Goal: Task Accomplishment & Management: Use online tool/utility

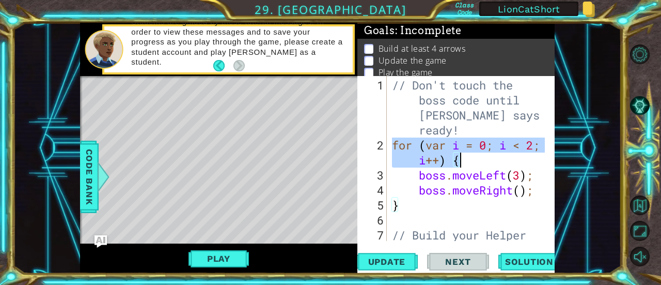
drag, startPoint x: 393, startPoint y: 141, endPoint x: 492, endPoint y: 162, distance: 101.3
click at [492, 162] on div "// Don't touch the boss code until [PERSON_NAME] says you're ready! for ( var i…" at bounding box center [470, 212] width 160 height 270
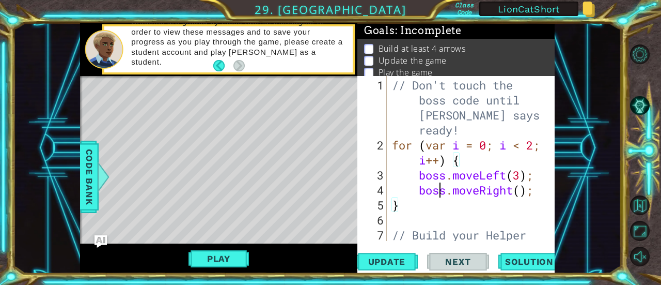
click at [442, 184] on div "// Don't touch the boss code until [PERSON_NAME] says you're ready! for ( var i…" at bounding box center [470, 212] width 160 height 270
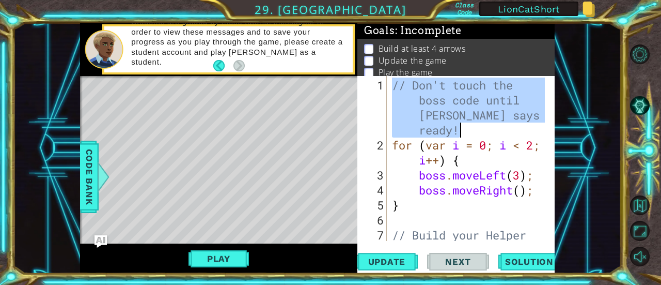
drag, startPoint x: 395, startPoint y: 85, endPoint x: 480, endPoint y: 126, distance: 95.0
click at [480, 126] on div "// Don't touch the boss code until [PERSON_NAME] says you're ready! for ( var i…" at bounding box center [470, 212] width 160 height 270
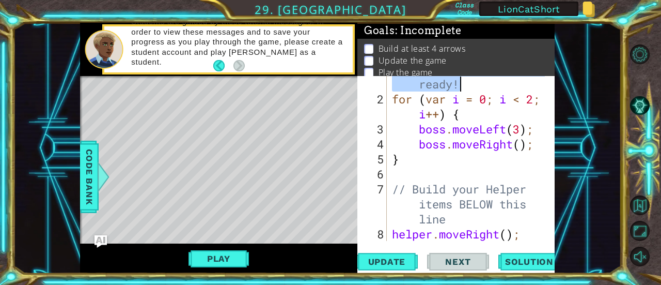
scroll to position [90, 0]
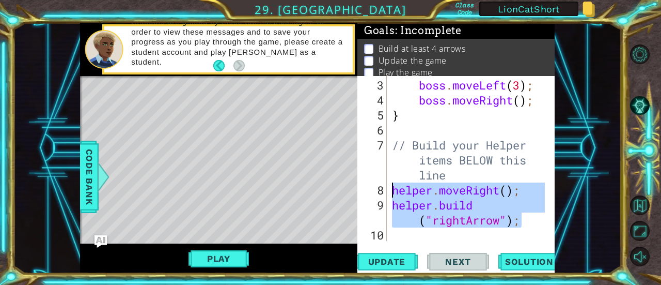
drag, startPoint x: 523, startPoint y: 218, endPoint x: 383, endPoint y: 185, distance: 143.3
click at [383, 185] on div "// Don't touch the boss code until [PERSON_NAME] says you're ready! 3 4 5 6 7 8…" at bounding box center [454, 158] width 195 height 165
type textarea "helper.moveRight(); [DOMAIN_NAME]("rightArrow");"
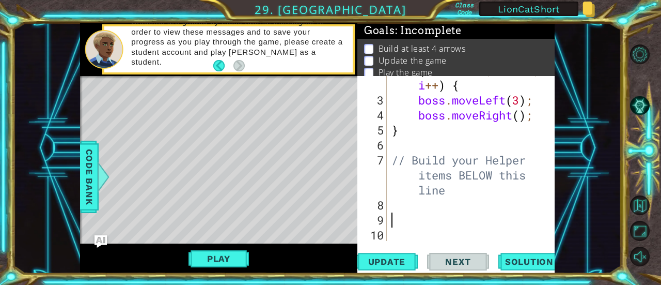
scroll to position [74, 0]
click at [399, 223] on div "for ( var i = 0 ; i < 2 ; i ++ ) { boss . moveLeft ( 3 ) ; boss . moveRight ( )…" at bounding box center [469, 167] width 161 height 210
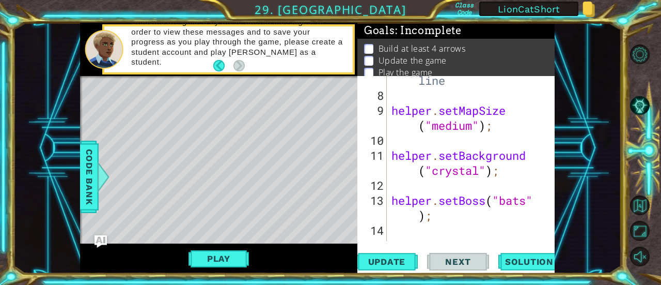
scroll to position [182, 0]
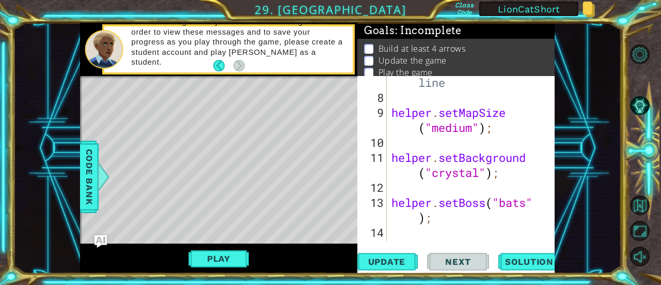
click at [448, 128] on div "// Build your Helper items BELOW this line helper . setMapSize ( "medium" ) ; h…" at bounding box center [469, 165] width 161 height 240
click at [442, 124] on div "// Build your Helper items BELOW this line helper . setMapSize ( "medium" ) ; h…" at bounding box center [466, 158] width 155 height 165
click at [452, 159] on div "// Build your Helper items BELOW this line helper . setMapSize ( "medium" ) ; h…" at bounding box center [469, 165] width 161 height 240
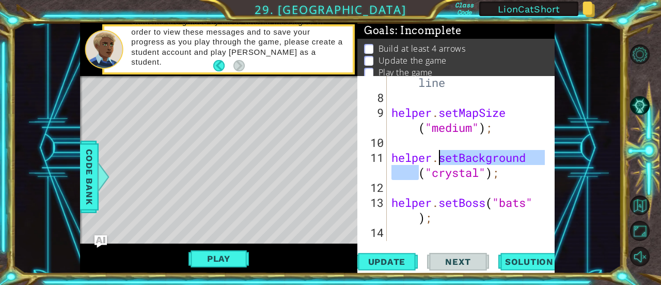
click at [441, 177] on div "// Build your Helper items BELOW this line helper . setMapSize ( "medium" ) ; h…" at bounding box center [469, 165] width 161 height 240
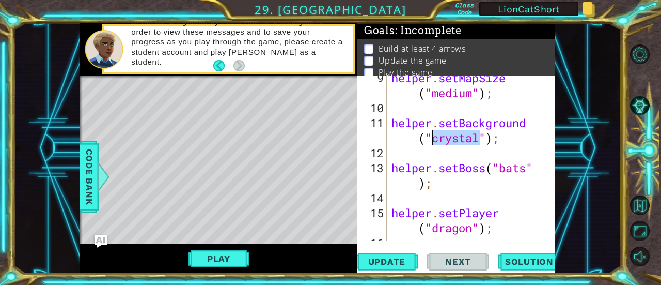
scroll to position [218, 0]
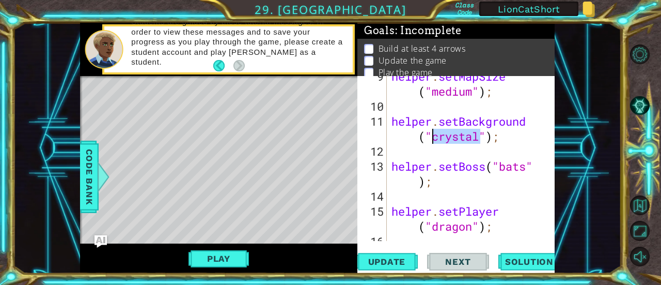
click at [516, 166] on div "helper . setMapSize ( "medium" ) ; helper . setBackground ( "crystal" ) ; helpe…" at bounding box center [469, 174] width 161 height 210
type textarea "helper.setBoss("bats");"
click at [516, 166] on div "helper . setMapSize ( "medium" ) ; helper . setBackground ( "crystal" ) ; helpe…" at bounding box center [469, 174] width 161 height 210
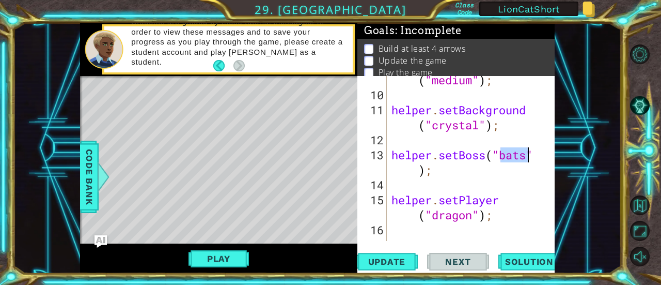
scroll to position [240, 0]
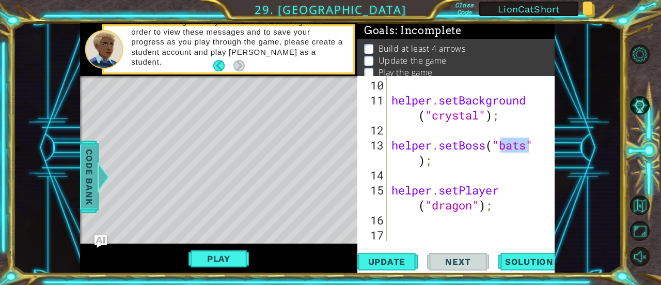
click at [84, 180] on span "Code Bank" at bounding box center [89, 176] width 17 height 63
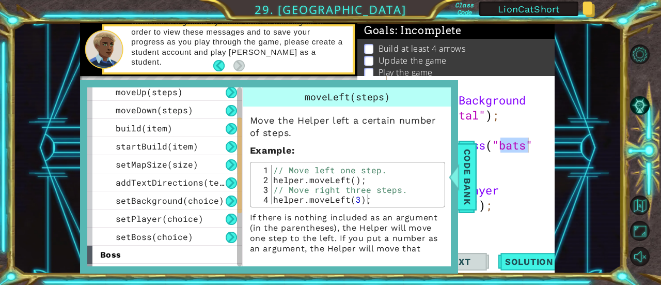
scroll to position [80, 0]
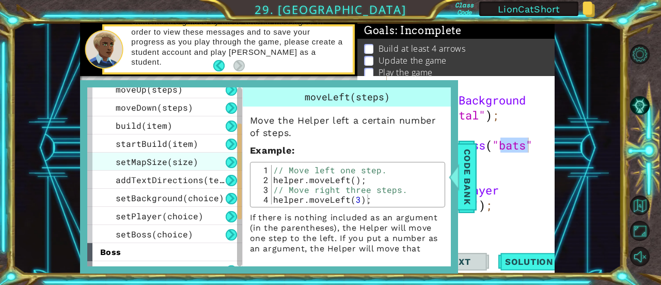
click at [142, 163] on span "setMapSize(size)" at bounding box center [157, 161] width 83 height 11
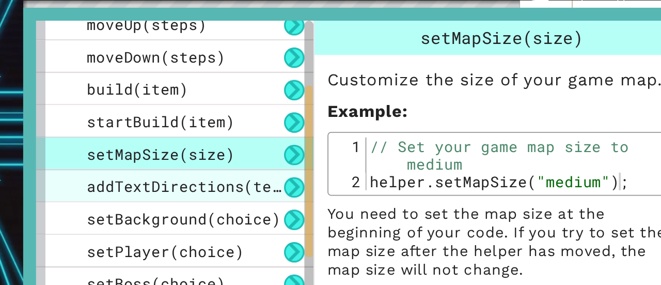
click at [156, 177] on span "addTextDirections(text)" at bounding box center [175, 179] width 119 height 11
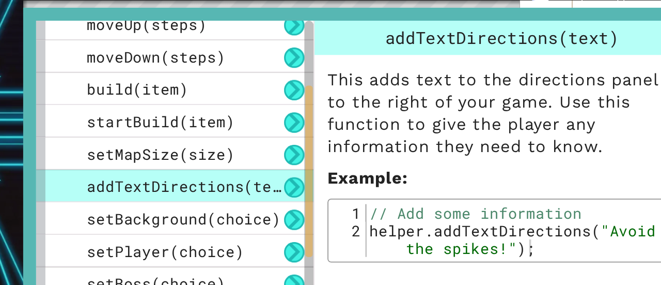
type textarea "helper.addTextDirections("Avoid the spikes!");"
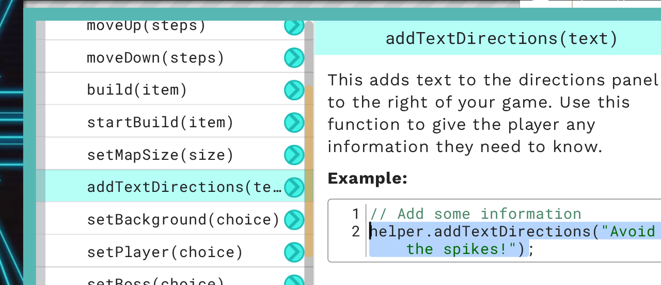
drag, startPoint x: 366, startPoint y: 214, endPoint x: 269, endPoint y: 205, distance: 97.5
click at [269, 205] on div "helper.addTextDirections("Avoid the spikes!"); 1 2 // Add some information help…" at bounding box center [347, 204] width 189 height 29
click at [289, 201] on div "// Add some information helper . addTextDirections ( "Avoid the spikes!" ) ;" at bounding box center [356, 204] width 170 height 29
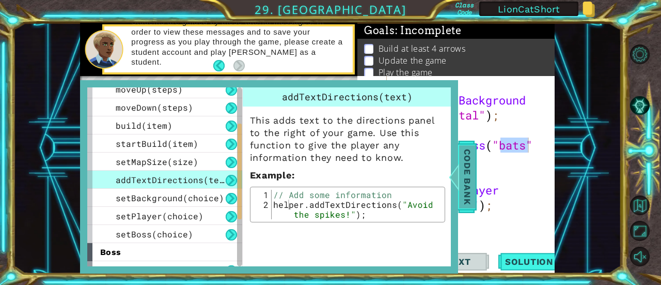
click at [458, 184] on div at bounding box center [453, 176] width 13 height 31
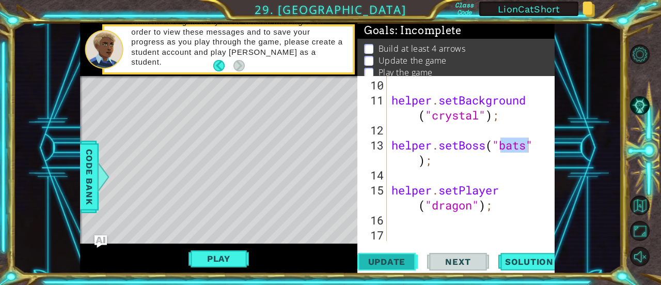
click at [381, 264] on span "Update" at bounding box center [387, 261] width 58 height 10
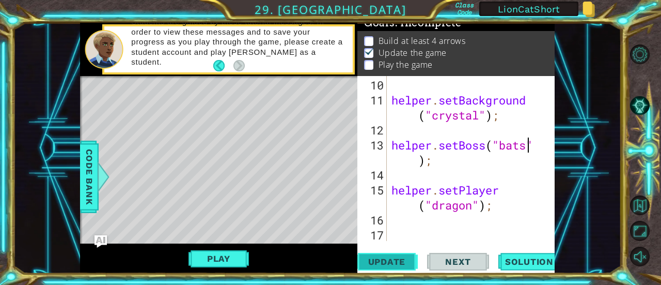
scroll to position [10, 0]
click at [209, 256] on button "Play" at bounding box center [219, 258] width 60 height 20
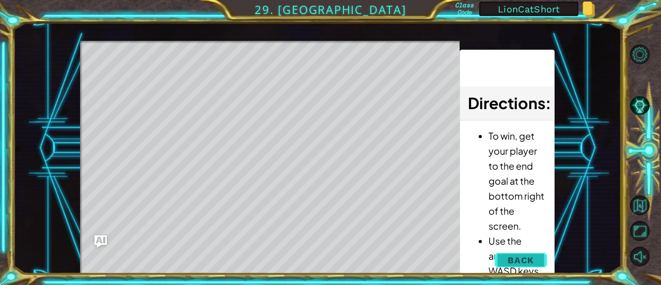
click at [540, 257] on button "Back" at bounding box center [521, 259] width 52 height 21
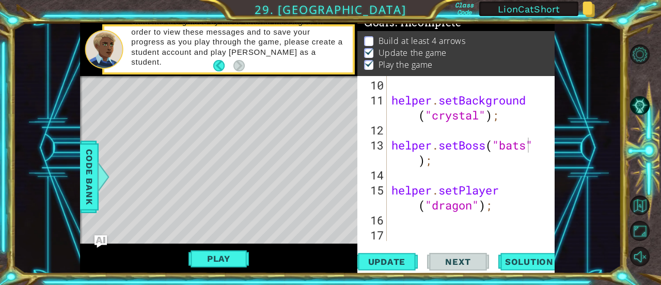
click at [431, 227] on div "helper . setBackground ( "crystal" ) ; helper . setBoss ( "bats" ) ; helper . s…" at bounding box center [469, 174] width 161 height 195
click at [403, 254] on button "Update" at bounding box center [387, 262] width 62 height 20
click at [216, 257] on button "Play" at bounding box center [219, 258] width 60 height 20
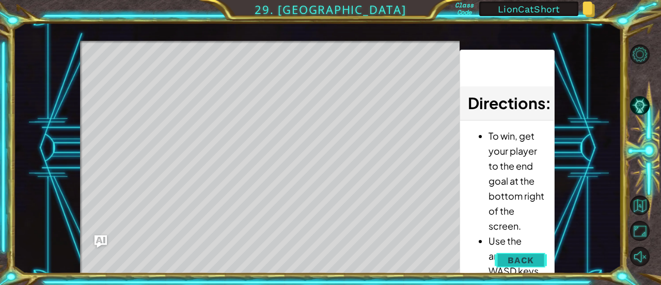
click at [533, 263] on span "Back" at bounding box center [521, 260] width 26 height 10
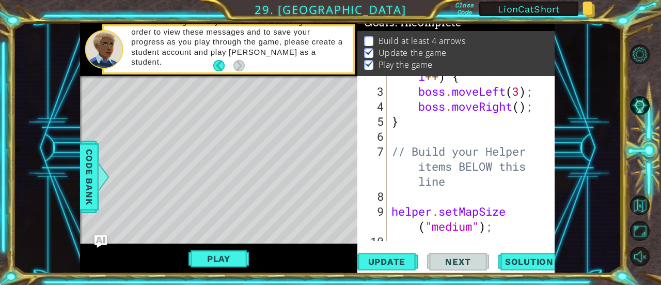
scroll to position [0, 0]
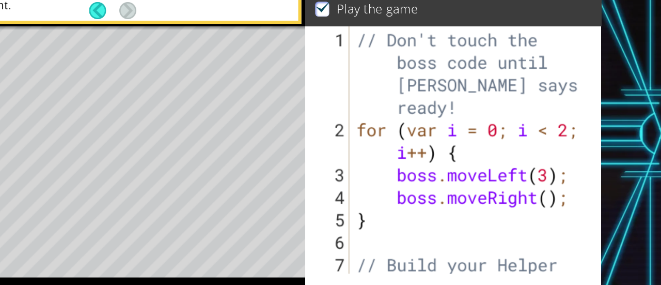
type textarea "boss.moveLeft(3);"
click at [535, 178] on div "// Don't touch the boss code until [PERSON_NAME] says you're ready! for ( var i…" at bounding box center [469, 212] width 161 height 270
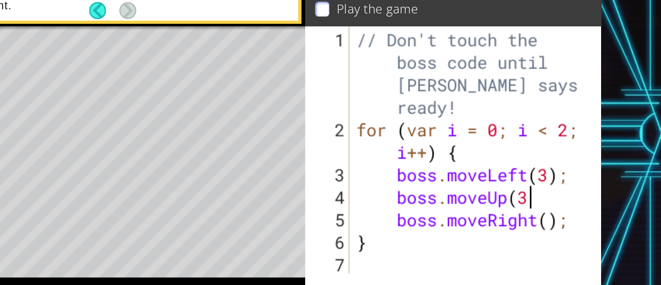
scroll to position [0, 5]
click at [520, 205] on div "// Don't touch the boss code until [PERSON_NAME] says you're ready! for ( var i…" at bounding box center [469, 212] width 161 height 270
type textarea "boss.moveRight(3);"
click at [541, 207] on div "// Don't touch the boss code until [PERSON_NAME] says you're ready! for ( var i…" at bounding box center [469, 212] width 161 height 270
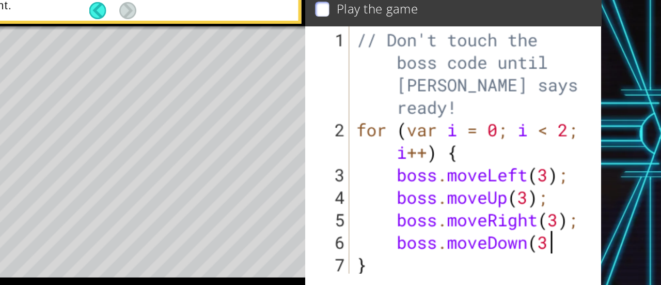
scroll to position [0, 6]
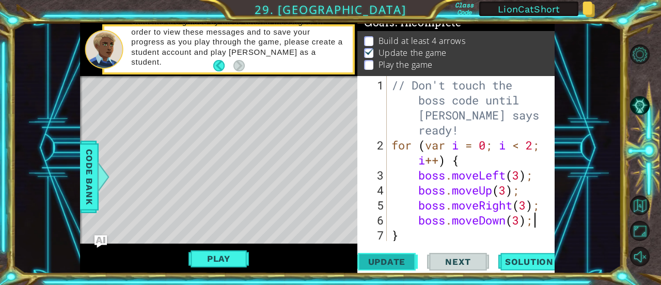
click at [377, 262] on span "Update" at bounding box center [387, 261] width 58 height 10
click at [533, 146] on div "// Don't touch the boss code until [PERSON_NAME] says you're ready! for ( var i…" at bounding box center [469, 197] width 161 height 240
type textarea "for (var i = 0; i < 50; i++) {"
click at [396, 260] on span "Update" at bounding box center [387, 261] width 58 height 10
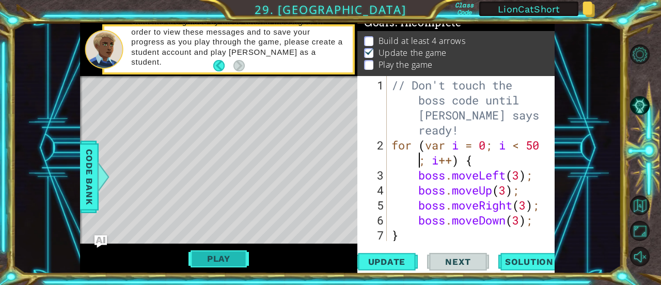
click at [214, 261] on button "Play" at bounding box center [219, 258] width 60 height 20
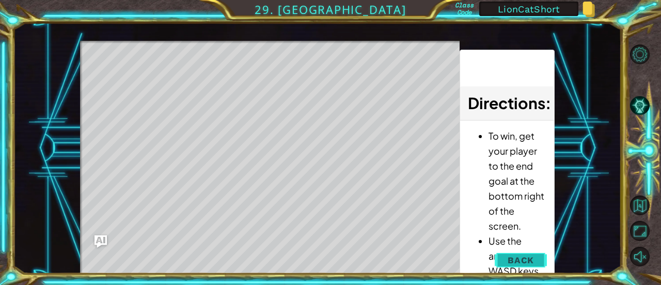
click at [512, 253] on button "Back" at bounding box center [521, 259] width 52 height 21
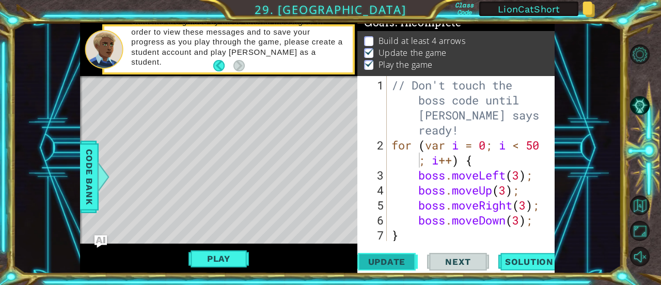
click at [372, 268] on button "Update" at bounding box center [387, 262] width 62 height 20
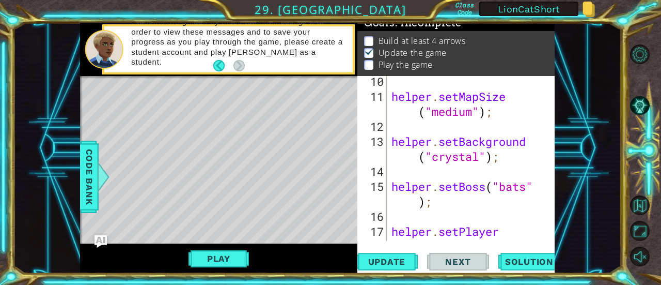
scroll to position [270, 0]
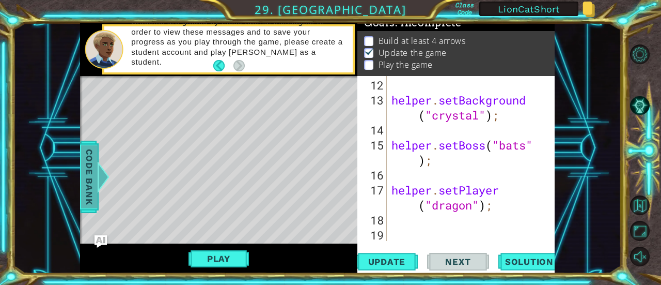
click at [84, 181] on span "Code Bank" at bounding box center [89, 176] width 17 height 63
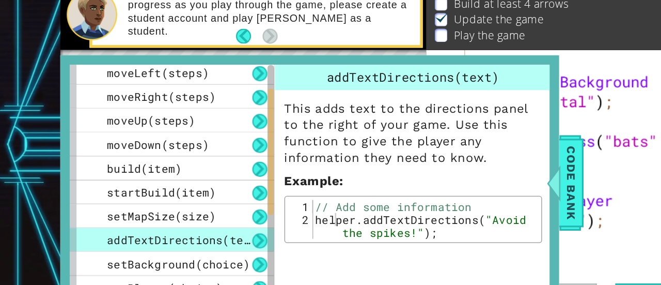
scroll to position [40, 0]
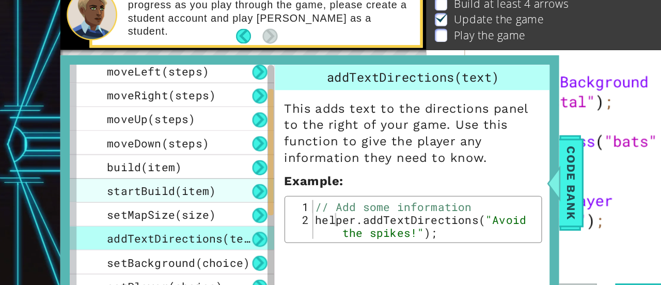
click at [143, 182] on span "startBuild(item)" at bounding box center [157, 182] width 83 height 11
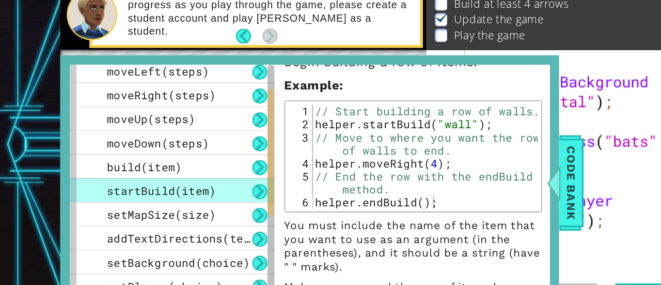
scroll to position [38, 0]
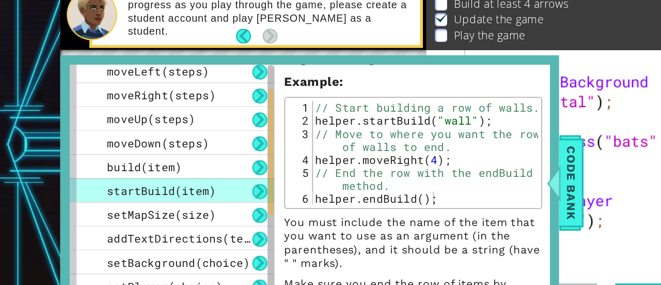
type textarea "helper.endBuild();"
click at [320, 189] on div "// Start building a row of walls. helper . startBuild ( "wall" ) ; // Move to w…" at bounding box center [356, 164] width 171 height 98
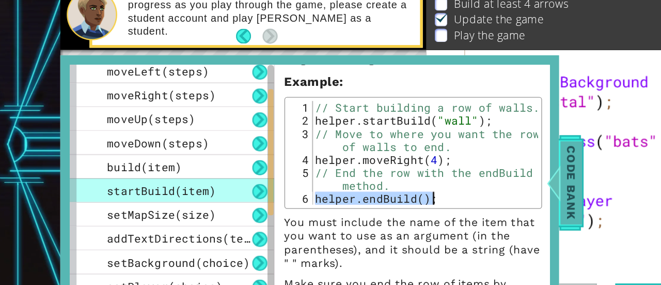
click at [463, 175] on span "Code Bank" at bounding box center [467, 176] width 17 height 63
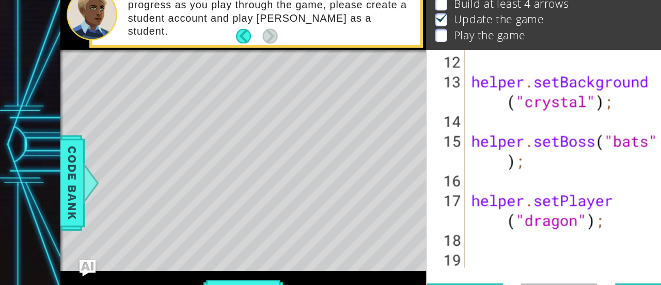
click at [420, 236] on div "helper . setBackground ( "crystal" ) ; helper . setBoss ( "bats" ) ; helper . s…" at bounding box center [469, 174] width 161 height 195
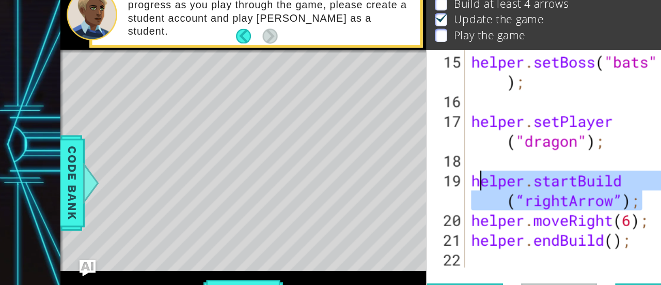
drag, startPoint x: 525, startPoint y: 191, endPoint x: 398, endPoint y: 173, distance: 127.9
click at [398, 173] on div "helper . setBoss ( "bats" ) ; helper . setPlayer ( "dragon" ) ; helper . startB…" at bounding box center [469, 182] width 161 height 210
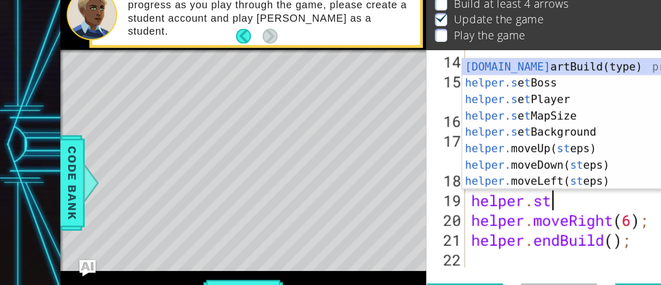
scroll to position [0, 3]
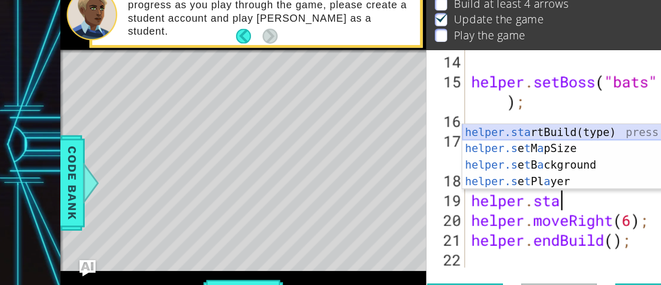
click at [471, 140] on div "helper.sta rtBuild(type) press enter helper.s e t M a pSize press enter helper.…" at bounding box center [483, 169] width 196 height 74
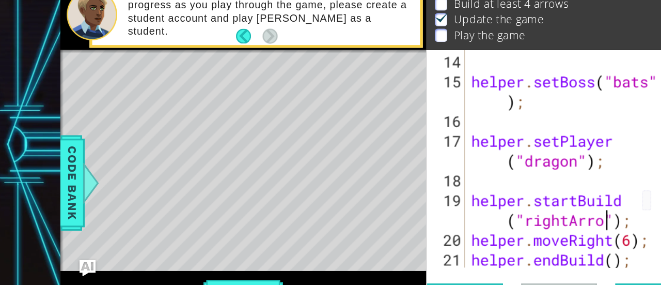
scroll to position [0, 8]
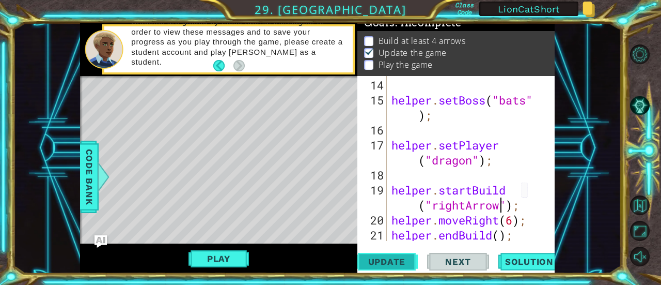
click at [386, 258] on span "Update" at bounding box center [387, 261] width 58 height 10
click at [467, 222] on div "helper . setBoss ( "bats" ) ; helper . setPlayer ( "dragon" ) ; helper . startB…" at bounding box center [469, 174] width 161 height 195
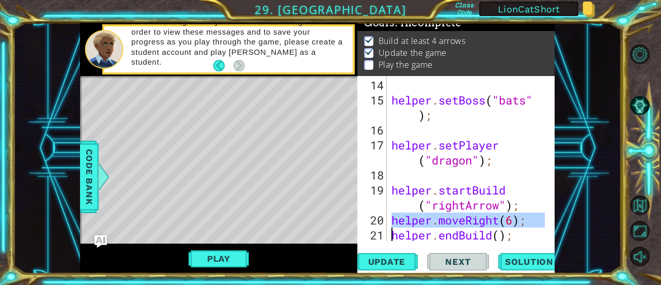
click at [449, 229] on div "helper . setBoss ( "bats" ) ; helper . setPlayer ( "dragon" ) ; helper . startB…" at bounding box center [469, 174] width 161 height 195
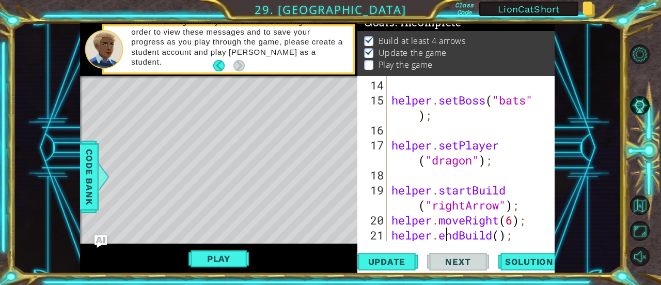
click at [449, 229] on div "helper . setBoss ( "bats" ) ; helper . setPlayer ( "dragon" ) ; helper . startB…" at bounding box center [469, 174] width 161 height 195
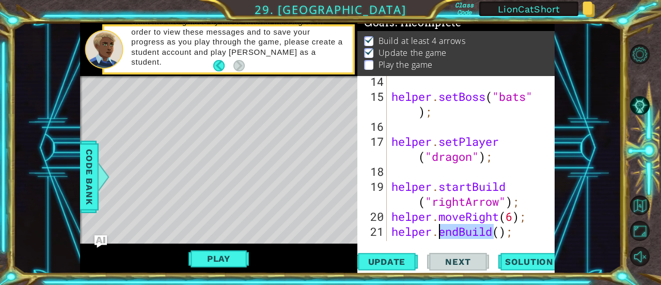
scroll to position [330, 0]
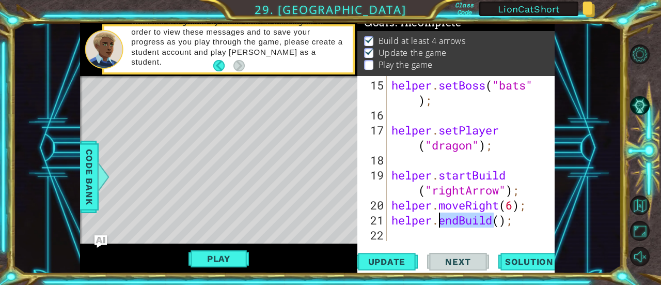
click at [528, 208] on div "helper . setBoss ( "bats" ) ; helper . setPlayer ( "dragon" ) ; helper . startB…" at bounding box center [469, 182] width 161 height 210
type textarea "helper.moveRight(6);"
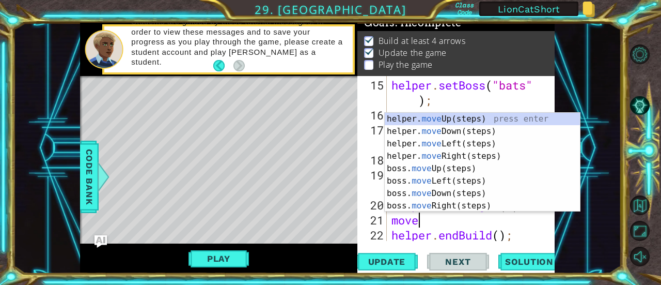
type textarea "moved"
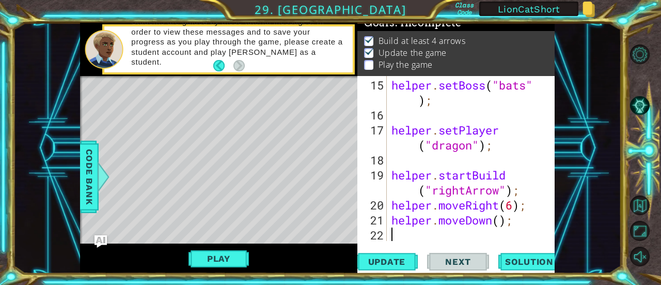
click at [498, 224] on div "helper . setBoss ( "bats" ) ; helper . setPlayer ( "dragon" ) ; helper . startB…" at bounding box center [469, 182] width 161 height 210
click at [404, 259] on span "Update" at bounding box center [387, 261] width 58 height 10
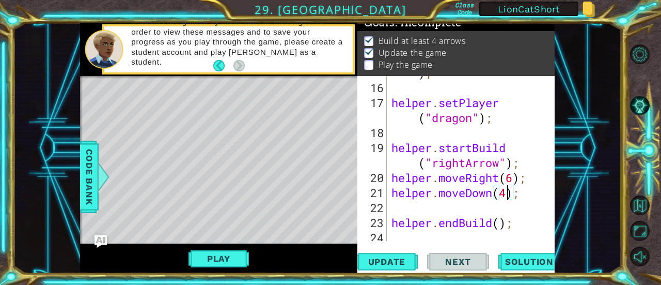
scroll to position [357, 0]
click at [466, 196] on div "helper . setBoss ( "bats" ) ; helper . setPlayer ( "dragon" ) ; helper . startB…" at bounding box center [469, 155] width 161 height 210
type textarea "helper.moveDown(4);"
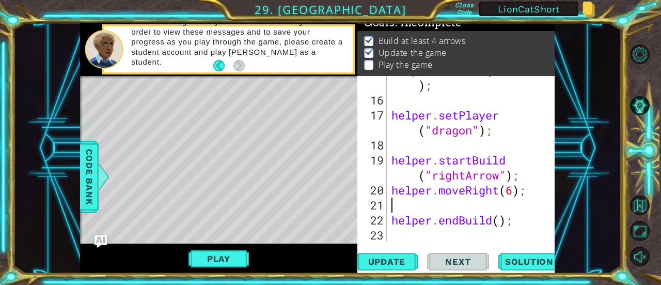
scroll to position [344, 0]
click at [468, 223] on div "helper . setBoss ( "bats" ) ; helper . setPlayer ( "dragon" ) ; helper . startB…" at bounding box center [469, 167] width 161 height 210
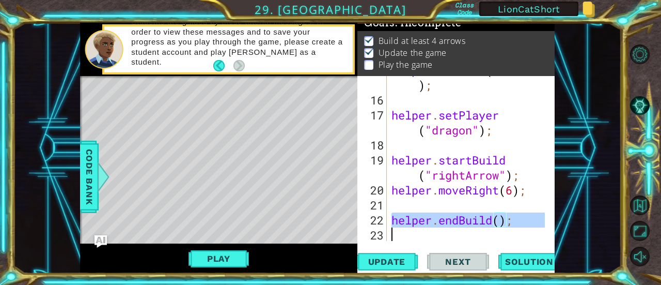
click at [468, 223] on div "helper . setBoss ( "bats" ) ; helper . setPlayer ( "dragon" ) ; helper . startB…" at bounding box center [469, 167] width 161 height 210
type textarea "helper.endBuild();"
click at [398, 260] on span "Update" at bounding box center [387, 261] width 58 height 10
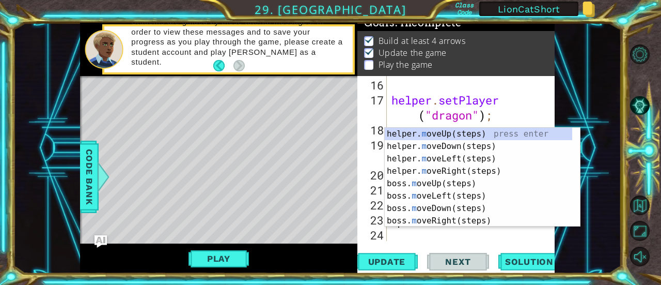
scroll to position [359, 0]
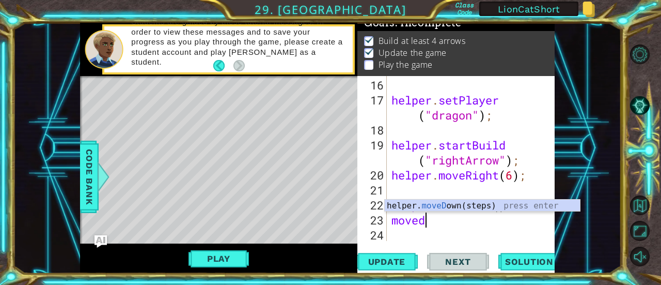
type textarea "movedo"
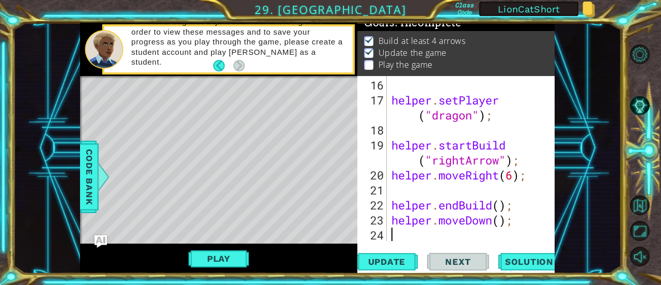
scroll to position [374, 0]
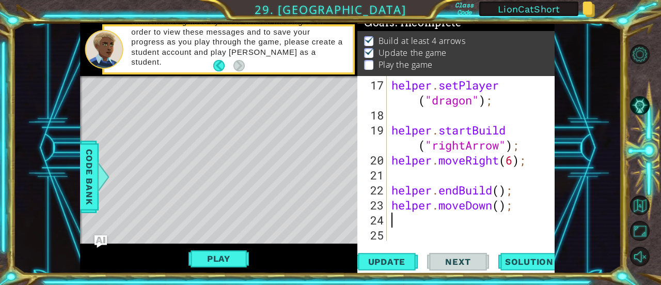
click at [498, 204] on div "helper . setPlayer ( "dragon" ) ; helper . startBuild ( "rightArrow" ) ; helper…" at bounding box center [469, 182] width 161 height 210
click at [394, 262] on span "Update" at bounding box center [387, 261] width 58 height 10
click at [510, 207] on div "helper . setPlayer ( "dragon" ) ; helper . startBuild ( "rightArrow" ) ; helper…" at bounding box center [469, 182] width 161 height 210
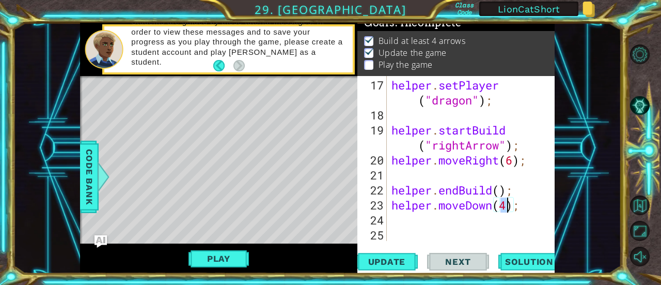
click at [510, 207] on div "helper . setPlayer ( "dragon" ) ; helper . startBuild ( "rightArrow" ) ; helper…" at bounding box center [469, 182] width 161 height 210
type textarea "helper.moveDown(4);"
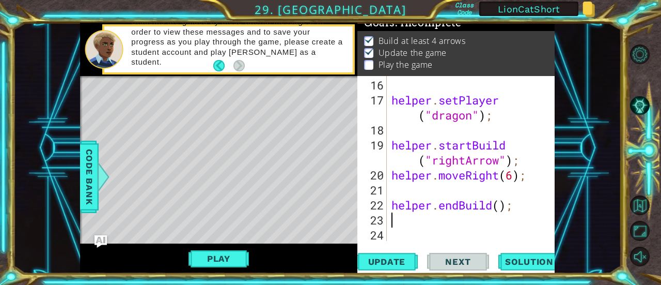
scroll to position [359, 0]
click at [383, 262] on span "Update" at bounding box center [387, 261] width 58 height 10
click at [83, 172] on span "Code Bank" at bounding box center [89, 176] width 17 height 63
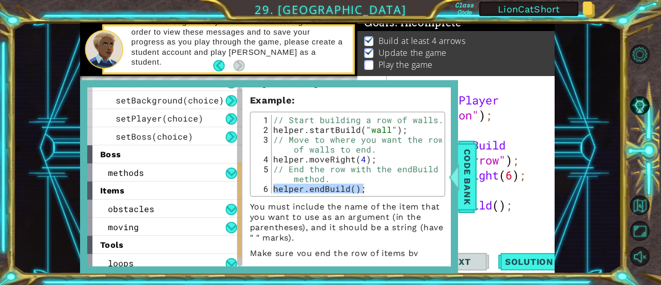
scroll to position [183, 0]
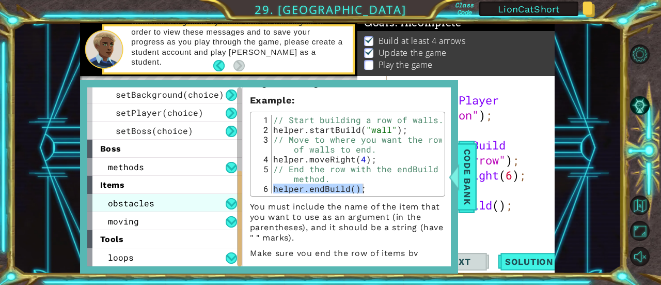
click at [137, 207] on span "obstacles" at bounding box center [131, 202] width 46 height 11
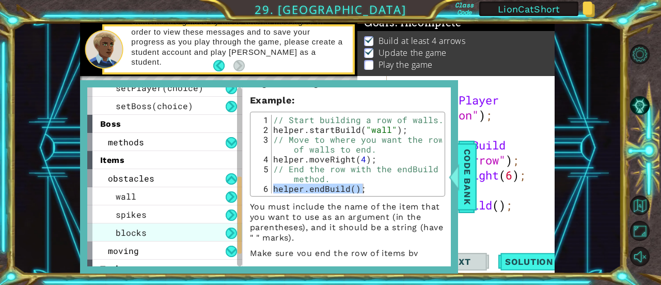
click at [140, 229] on span "blocks" at bounding box center [131, 232] width 31 height 11
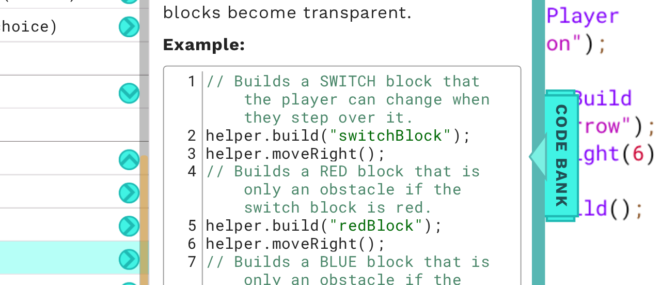
scroll to position [156, 0]
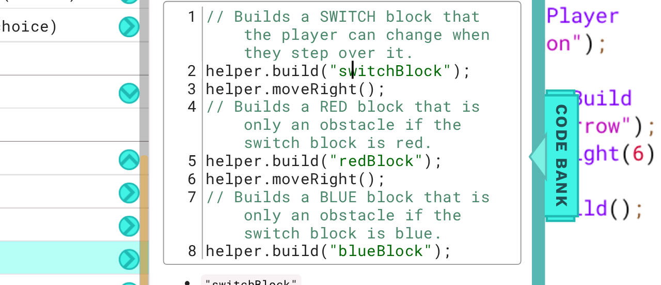
click at [352, 144] on div "// Builds a SWITCH block that the player can change when they step over it. hel…" at bounding box center [356, 184] width 170 height 177
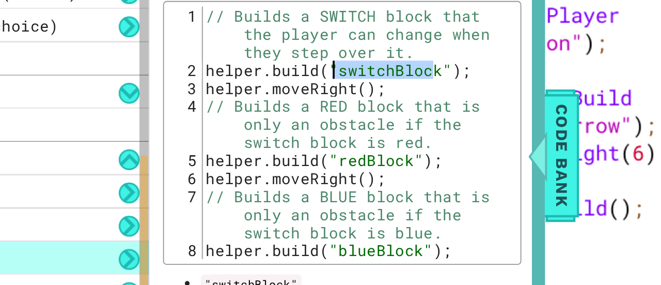
click at [352, 144] on div "// Builds a SWITCH block that the player can change when they step over it. hel…" at bounding box center [356, 184] width 170 height 177
type textarea "[DOMAIN_NAME]("switchBlock"); helper.moveRight();"
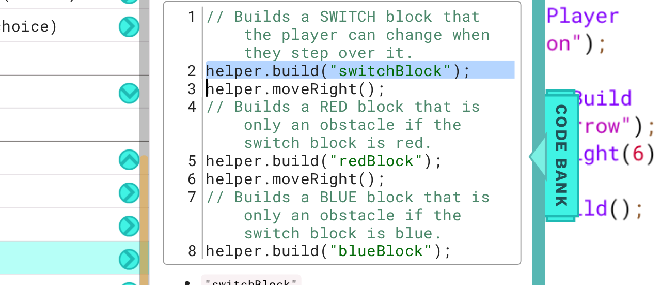
scroll to position [191, 0]
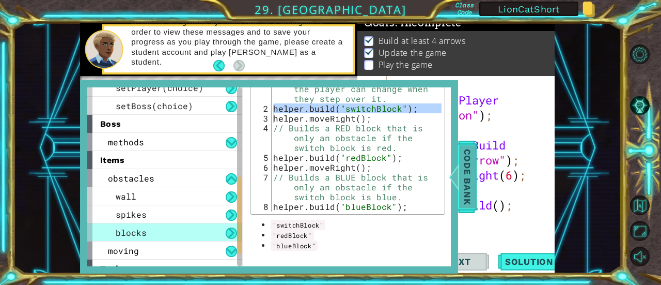
click at [464, 180] on span "Code Bank" at bounding box center [467, 176] width 17 height 63
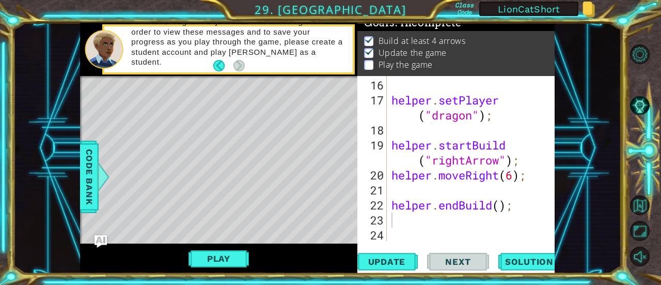
click at [435, 229] on div "helper . setPlayer ( "dragon" ) ; helper . startBuild ( "rightArrow" ) ; helper…" at bounding box center [469, 174] width 161 height 195
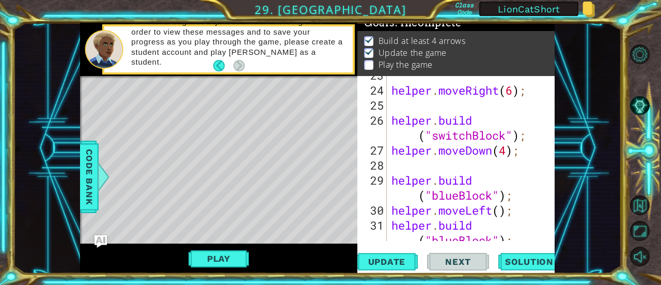
scroll to position [504, 0]
click at [470, 135] on div "helper . moveRight ( 6 ) ; helper . build ( "switchBlock" ) ; helper . moveDown…" at bounding box center [469, 173] width 161 height 210
type textarea "[DOMAIN_NAME]("switchBlock");"
click at [470, 135] on div "helper . moveRight ( 6 ) ; helper . build ( "switchBlock" ) ; helper . moveDown…" at bounding box center [469, 173] width 161 height 210
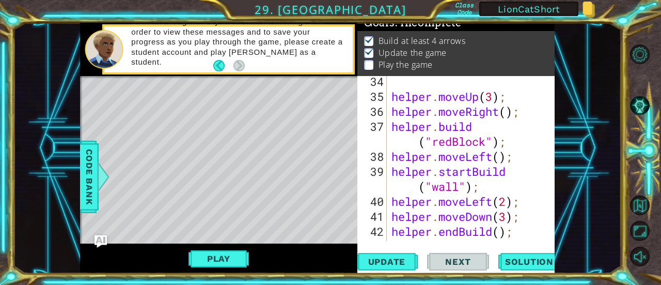
scroll to position [724, 0]
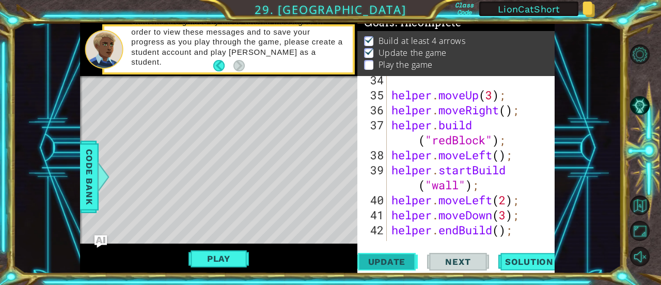
click at [388, 260] on span "Update" at bounding box center [387, 261] width 58 height 10
click at [222, 259] on button "Play" at bounding box center [219, 258] width 60 height 20
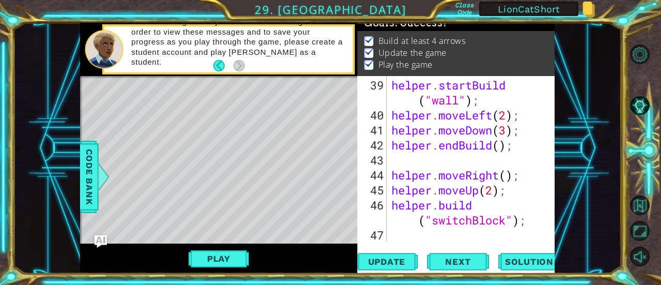
scroll to position [809, 0]
click at [403, 233] on div "helper . startBuild ( "wall" ) ; helper . moveLeft ( 2 ) ; helper . moveDown ( …" at bounding box center [469, 182] width 161 height 210
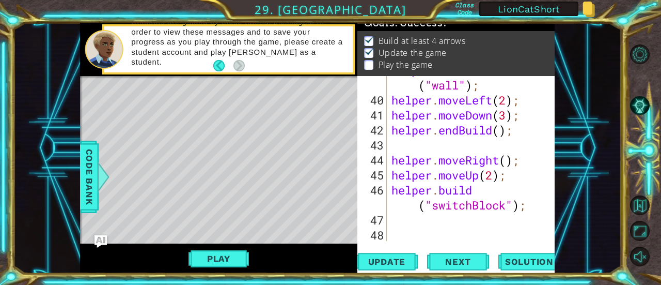
scroll to position [839, 0]
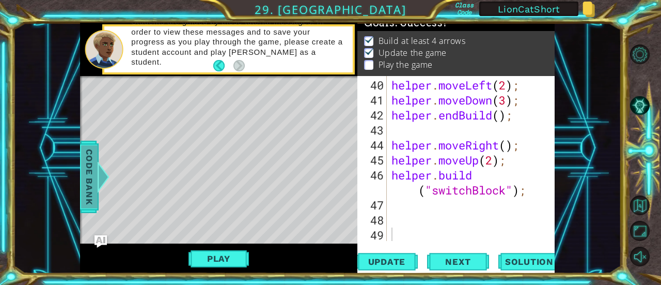
click at [81, 166] on div "Code Bank" at bounding box center [89, 176] width 19 height 72
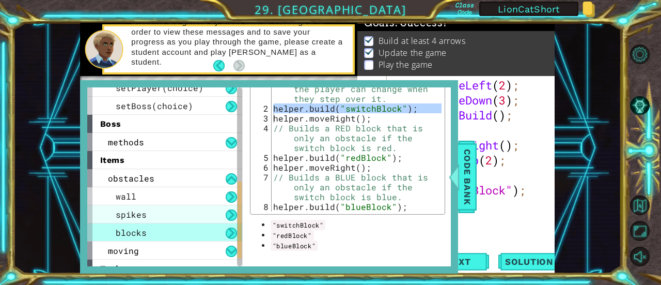
scroll to position [237, 0]
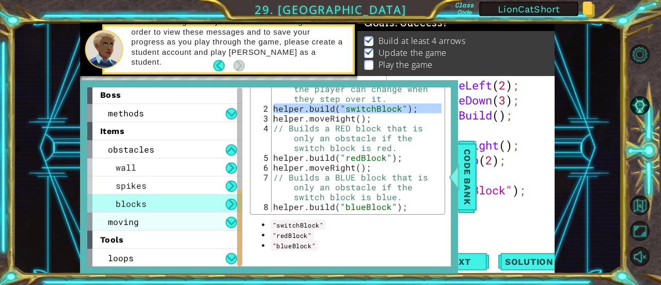
click at [136, 223] on span "moving" at bounding box center [123, 221] width 31 height 11
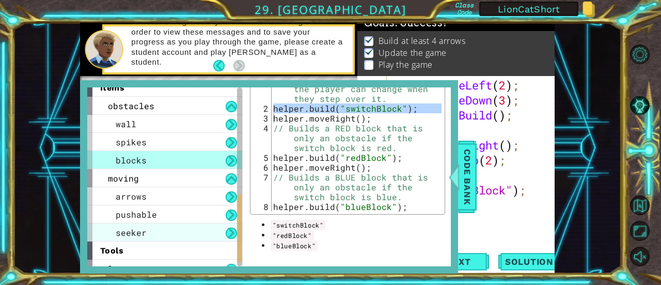
click at [134, 231] on span "seeker" at bounding box center [131, 232] width 31 height 11
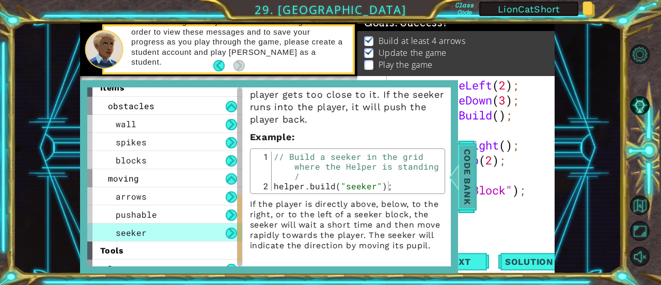
click at [463, 181] on span "Code Bank" at bounding box center [467, 176] width 17 height 63
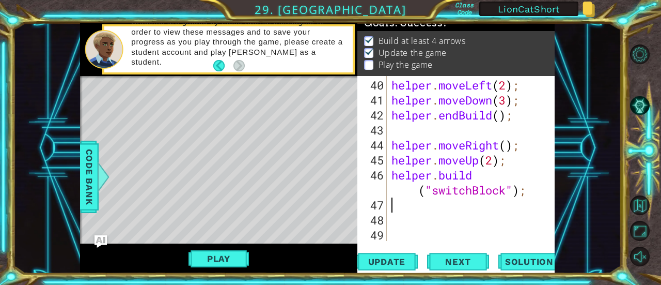
click at [425, 210] on div "helper . moveLeft ( 2 ) ; helper . moveDown ( 3 ) ; helper . endBuild ( ) ; hel…" at bounding box center [469, 174] width 161 height 195
click at [393, 216] on div "helper . moveLeft ( 2 ) ; helper . moveDown ( 3 ) ; helper . endBuild ( ) ; hel…" at bounding box center [469, 174] width 161 height 195
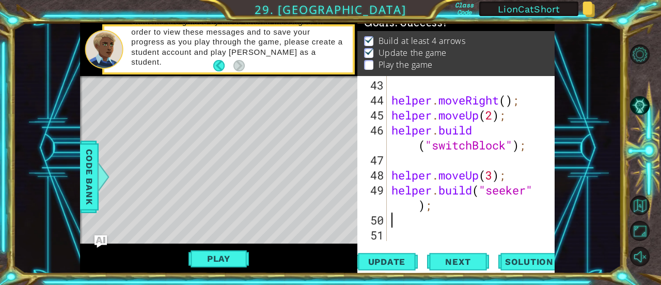
scroll to position [883, 0]
click at [392, 259] on span "Update" at bounding box center [387, 261] width 58 height 10
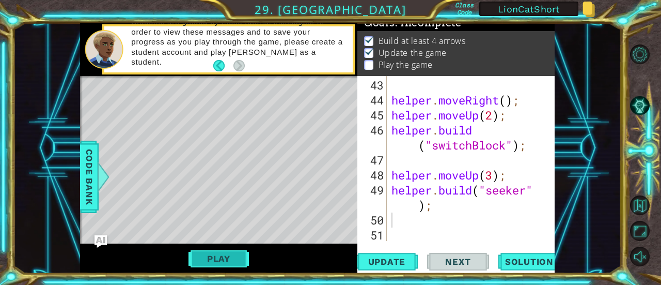
click at [215, 258] on button "Play" at bounding box center [219, 258] width 60 height 20
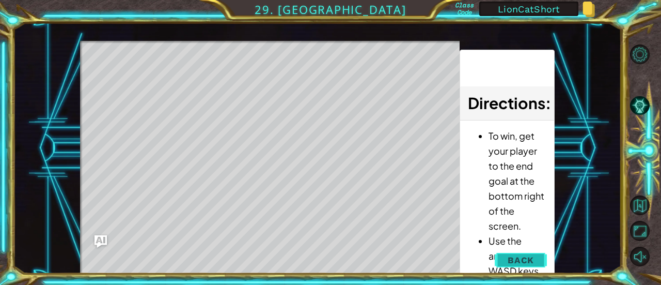
click at [532, 255] on span "Back" at bounding box center [521, 260] width 26 height 10
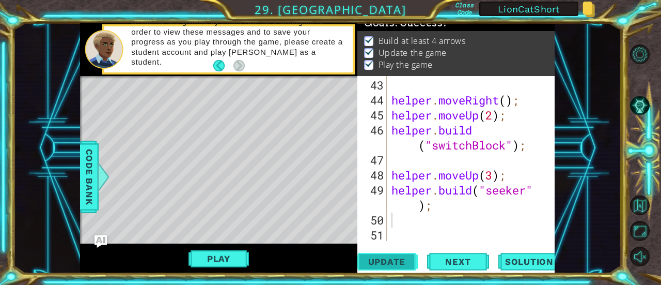
click at [375, 257] on span "Update" at bounding box center [387, 261] width 58 height 10
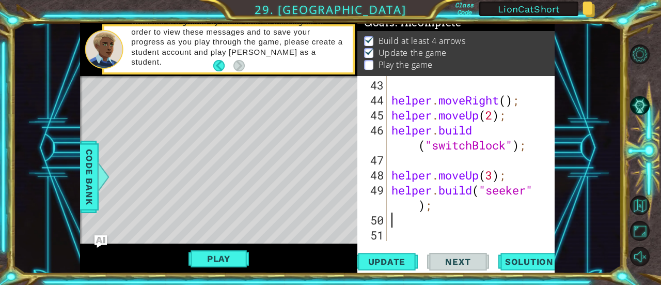
click at [407, 233] on div "helper . moveRight ( ) ; helper . moveUp ( 2 ) ; helper . build ( "switchBlock"…" at bounding box center [469, 174] width 161 height 195
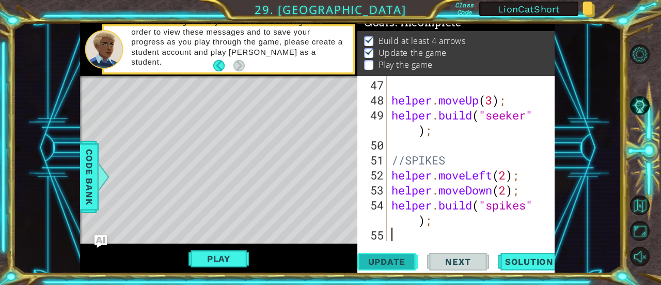
click at [379, 253] on button "Update" at bounding box center [387, 262] width 62 height 20
click at [219, 256] on button "Play" at bounding box center [219, 258] width 60 height 20
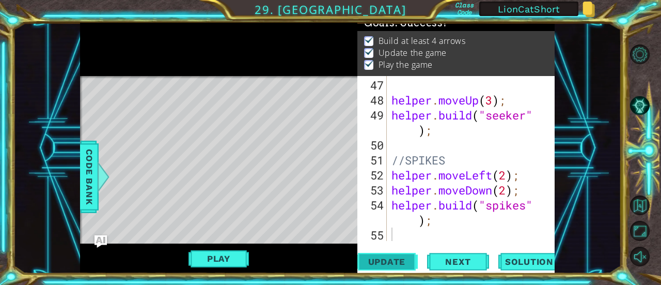
click at [396, 257] on span "Update" at bounding box center [387, 261] width 58 height 10
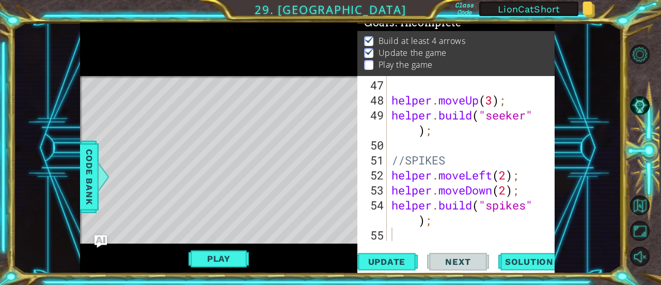
click at [388, 236] on div "47 48 49 50 51 52 53 54 55 helper . moveUp ( 3 ) ; helper . build ( "seeker" ) …" at bounding box center [454, 158] width 195 height 165
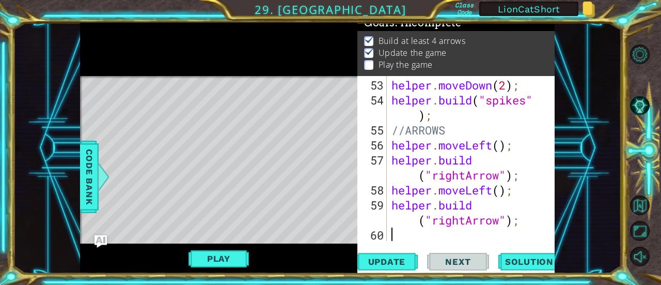
scroll to position [1063, 0]
click at [398, 254] on button "Update" at bounding box center [387, 262] width 62 height 20
click at [217, 257] on button "Play" at bounding box center [219, 258] width 60 height 20
